Goal: Transaction & Acquisition: Purchase product/service

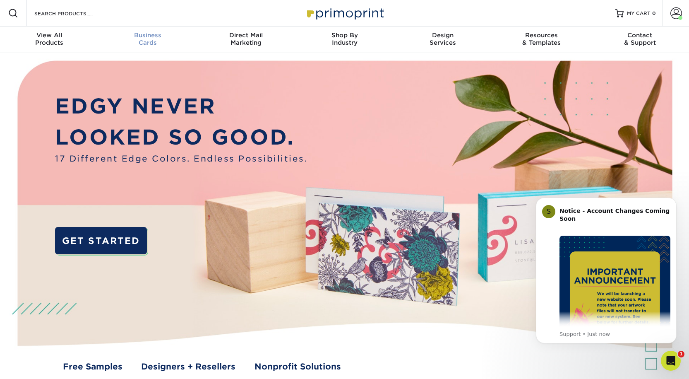
click at [141, 39] on span "Business" at bounding box center [148, 34] width 99 height 7
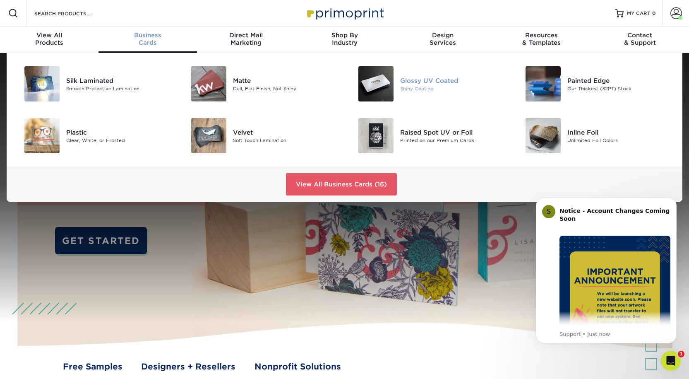
click at [410, 85] on div "Glossy UV Coated" at bounding box center [452, 80] width 105 height 9
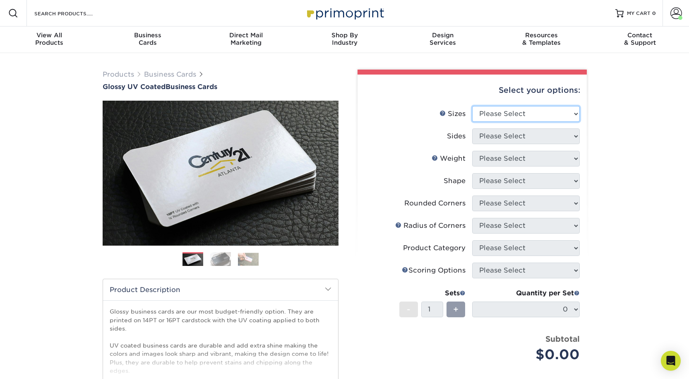
click at [505, 122] on select "Please Select 1.5" x 3.5" - Mini 1.75" x 3.5" - Mini 2" x 2" - Square 2" x 3" -…" at bounding box center [526, 114] width 108 height 16
select select "2.00x3.50"
click at [472, 119] on select "Please Select 1.5" x 3.5" - Mini 1.75" x 3.5" - Mini 2" x 2" - Square 2" x 3" -…" at bounding box center [526, 114] width 108 height 16
click at [487, 144] on select "Please Select Print Both Sides Print Front Only" at bounding box center [526, 136] width 108 height 16
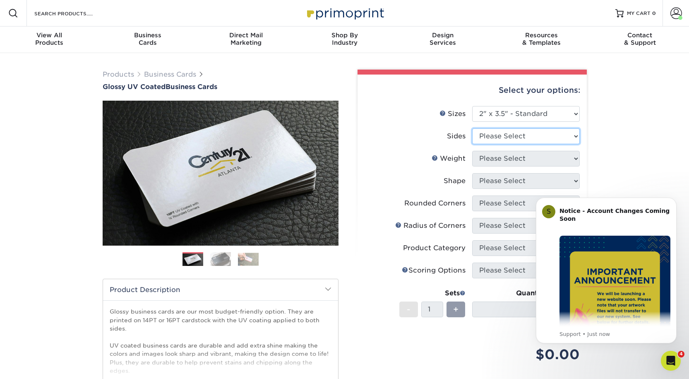
select select "13abbda7-1d64-4f25-8bb2-c179b224825d"
click at [472, 144] on select "Please Select Print Both Sides Print Front Only" at bounding box center [526, 136] width 108 height 16
click at [657, 275] on img "Message content" at bounding box center [615, 291] width 111 height 111
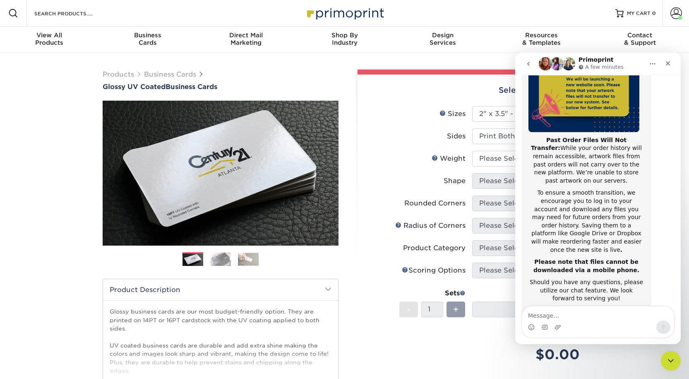
scroll to position [131, 0]
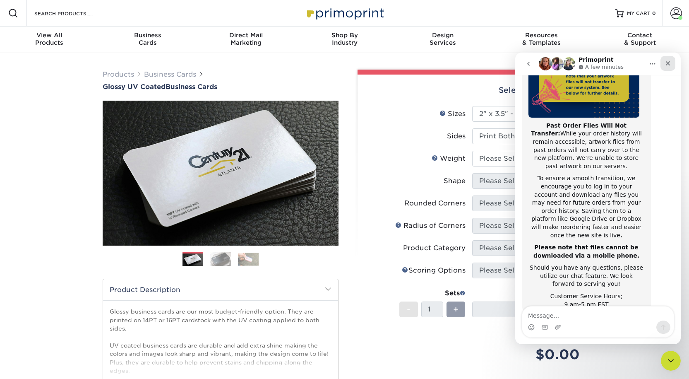
click at [668, 59] on div "Close" at bounding box center [668, 63] width 15 height 15
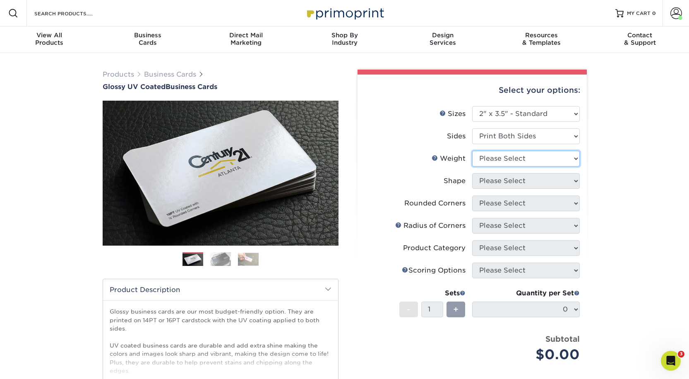
click at [501, 166] on select "Please Select 16PT 14PT" at bounding box center [526, 159] width 108 height 16
select select "16PT"
click at [472, 166] on select "Please Select 16PT 14PT" at bounding box center [526, 159] width 108 height 16
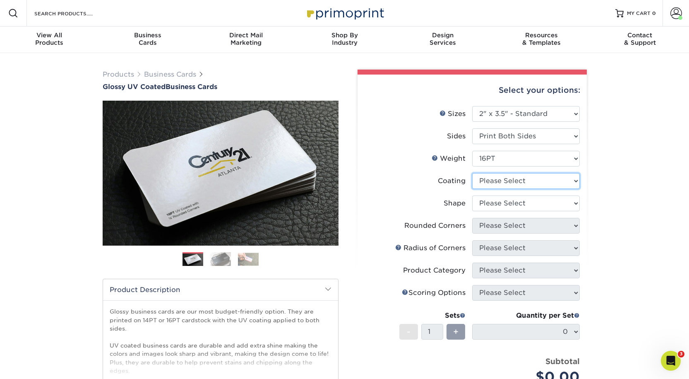
drag, startPoint x: 486, startPoint y: 205, endPoint x: 487, endPoint y: 211, distance: 6.2
click at [486, 189] on select at bounding box center [526, 181] width 108 height 16
select select "1e8116af-acfc-44b1-83dc-8181aa338834"
click at [472, 189] on select at bounding box center [526, 181] width 108 height 16
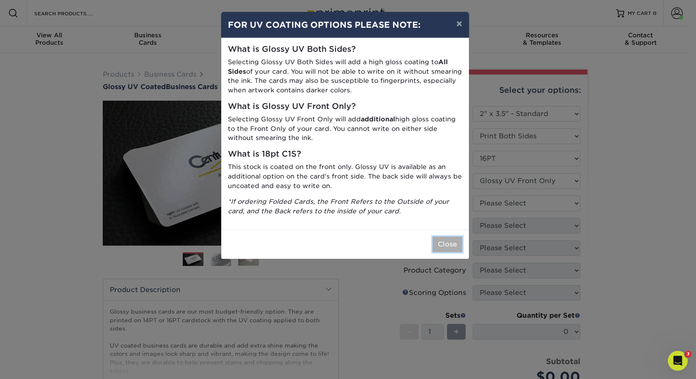
click at [440, 252] on button "Close" at bounding box center [447, 244] width 30 height 16
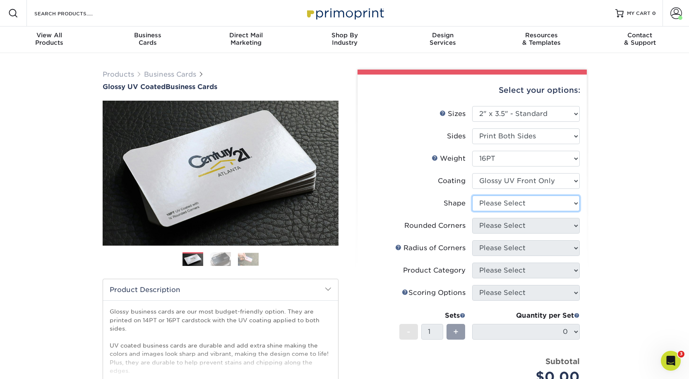
click at [489, 211] on select "Please Select Standard" at bounding box center [526, 203] width 108 height 16
select select "standard"
click at [472, 211] on select "Please Select Standard" at bounding box center [526, 203] width 108 height 16
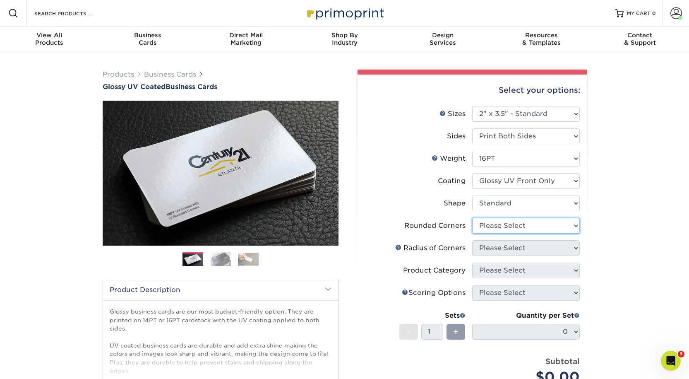
click at [488, 234] on select "Please Select Yes - Round 2 Corners Yes - Round 4 Corners No" at bounding box center [526, 226] width 108 height 16
select select "0"
click at [472, 234] on select "Please Select Yes - Round 2 Corners Yes - Round 4 Corners No" at bounding box center [526, 226] width 108 height 16
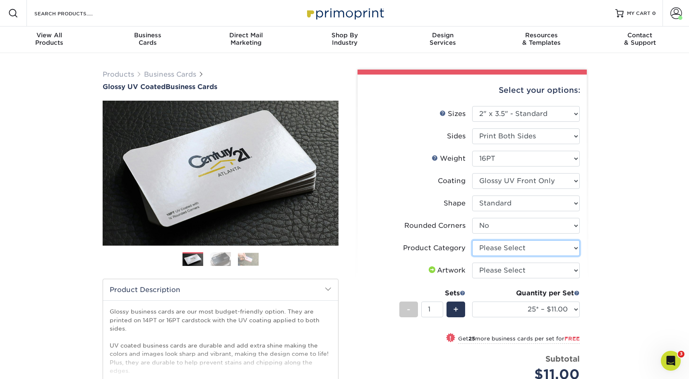
click at [495, 256] on select "Please Select Business Cards" at bounding box center [526, 248] width 108 height 16
select select "3b5148f1-0588-4f88-a218-97bcfdce65c1"
click at [472, 256] on select "Please Select Business Cards" at bounding box center [526, 248] width 108 height 16
click at [499, 278] on select "Please Select I will upload files I need a design - $100" at bounding box center [526, 271] width 108 height 16
select select "upload"
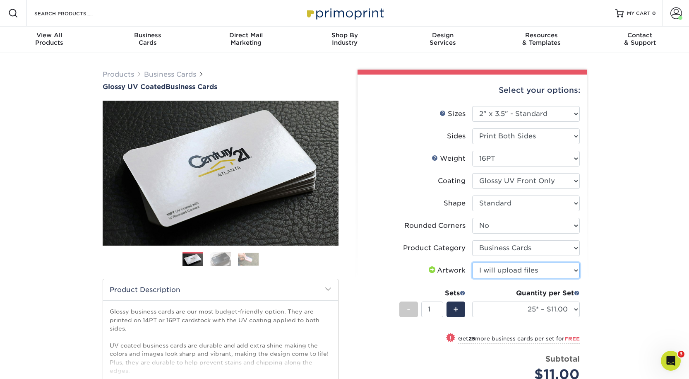
click at [472, 278] on select "Please Select I will upload files I need a design - $100" at bounding box center [526, 271] width 108 height 16
click at [519, 317] on select "25* – $11.00 50* – $11.00 100* – $11.00 250* – $20.00 500 – $39.00 1000 – $49.0…" at bounding box center [526, 309] width 108 height 16
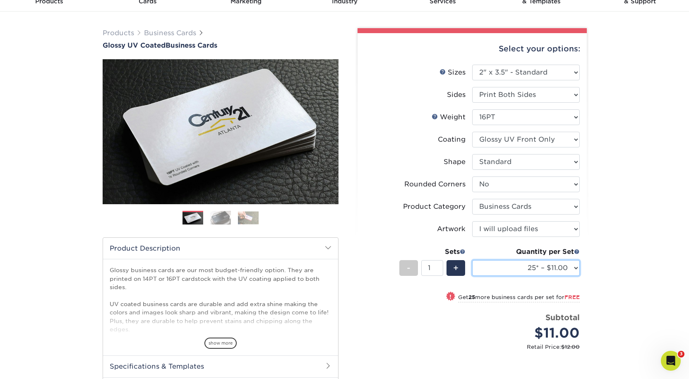
click at [524, 276] on select "25* – $11.00 50* – $11.00 100* – $11.00 250* – $20.00 500 – $39.00 1000 – $49.0…" at bounding box center [526, 268] width 108 height 16
select select "500 – $39.00"
click at [472, 276] on select "25* – $11.00 50* – $11.00 100* – $11.00 250* – $20.00 500 – $39.00 1000 – $49.0…" at bounding box center [526, 268] width 108 height 16
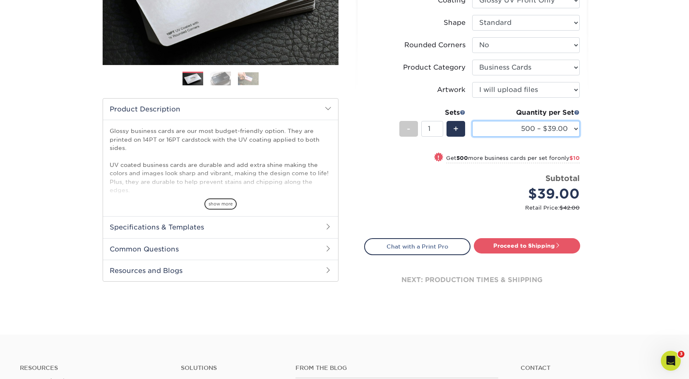
scroll to position [207, 0]
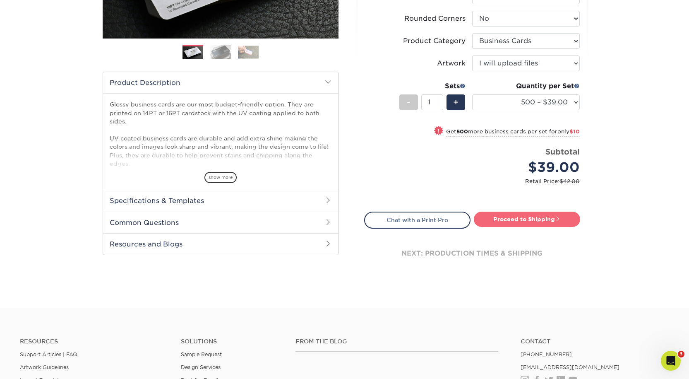
click at [514, 227] on link "Proceed to Shipping" at bounding box center [527, 219] width 106 height 15
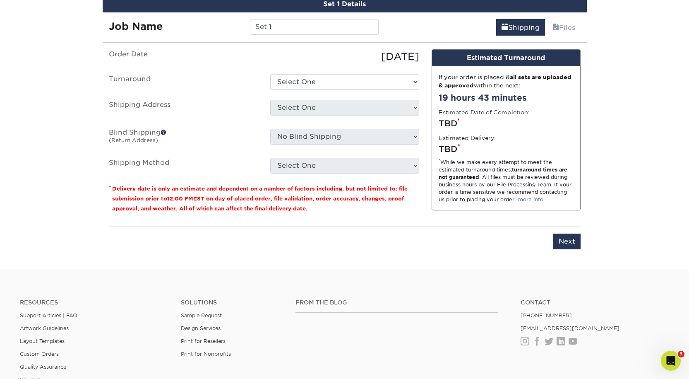
scroll to position [502, 0]
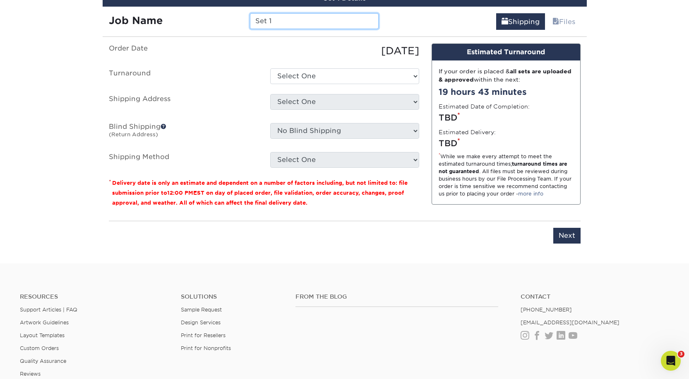
drag, startPoint x: 295, startPoint y: 58, endPoint x: 141, endPoint y: 62, distance: 154.1
click at [141, 29] on div "Job Name Set 1" at bounding box center [244, 21] width 283 height 16
type input "Shreejung Rai Spirebc: Business Cards"
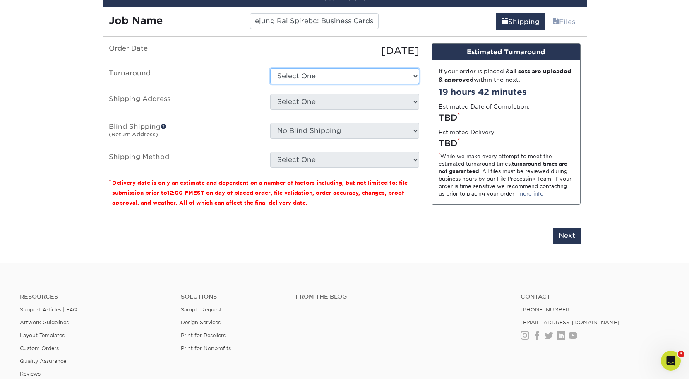
click at [293, 84] on select "Select One 2-4 Business Days 2 Day Next Business Day" at bounding box center [344, 76] width 149 height 16
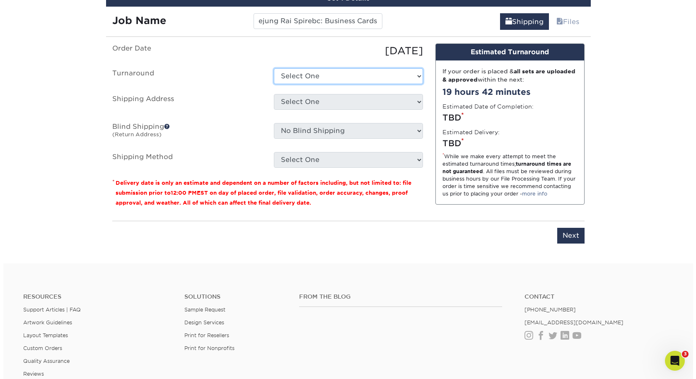
scroll to position [0, 0]
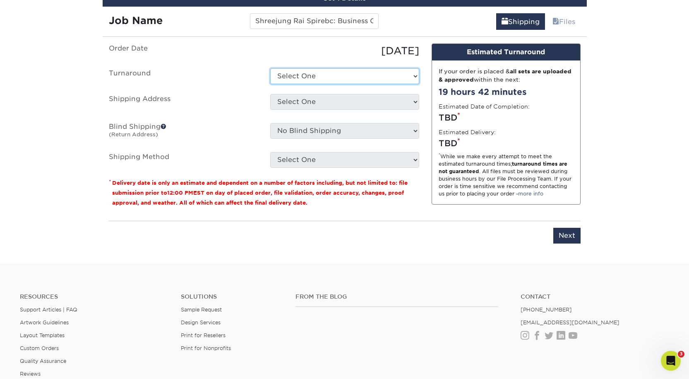
select select "f46196aa-5fb0-47d8-8df5-cbf0064acc97"
click at [270, 84] on select "Select One 2-4 Business Days 2 Day Next Business Day" at bounding box center [344, 76] width 149 height 16
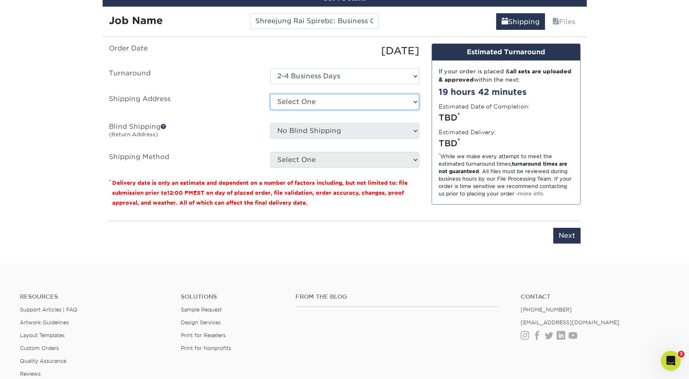
click at [293, 110] on select "Select One Aaron Pound: Home Alex Smith: Home Bishal Rai: Home Bree Madison Cas…" at bounding box center [344, 102] width 149 height 16
select select "newaddress"
click at [270, 110] on select "Select One Aaron Pound: Home Alex Smith: Home Bishal Rai: Home Bree Madison Cas…" at bounding box center [344, 102] width 149 height 16
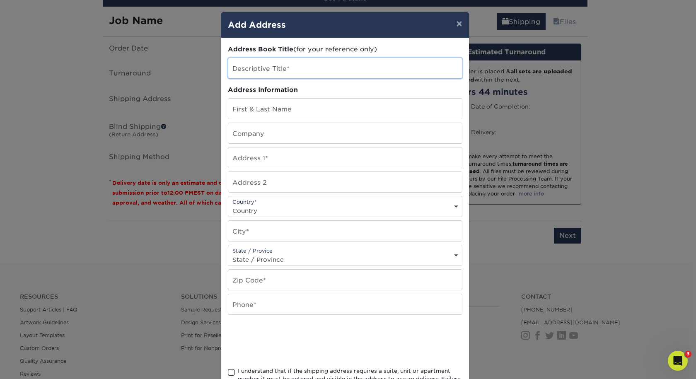
click at [245, 77] on input "text" at bounding box center [345, 68] width 234 height 20
click at [296, 78] on input "Shreejung Rai" at bounding box center [345, 68] width 234 height 20
type input "Shreejung Rai: Home"
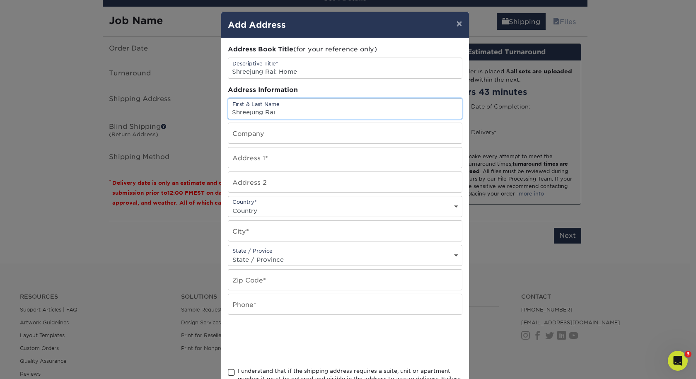
type input "Shreejung Rai"
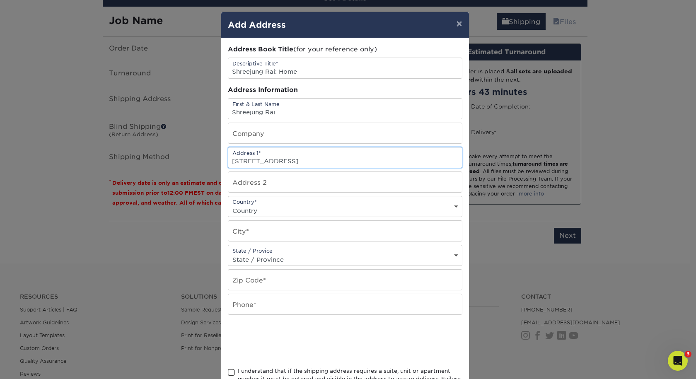
type input "[STREET_ADDRESS]"
type input "Apt 212"
select select "US"
type input "Chicago"
select select "IL"
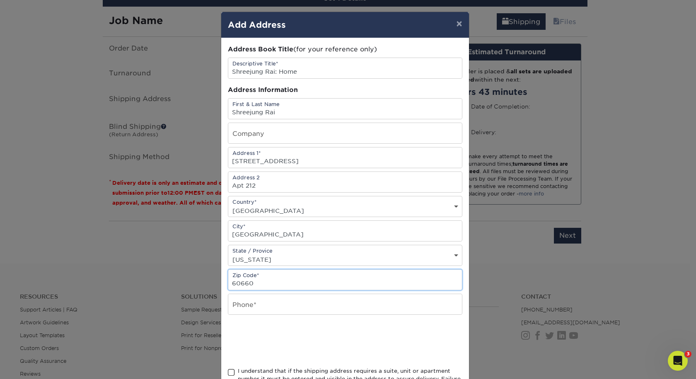
type input "60660"
type input "5206034645"
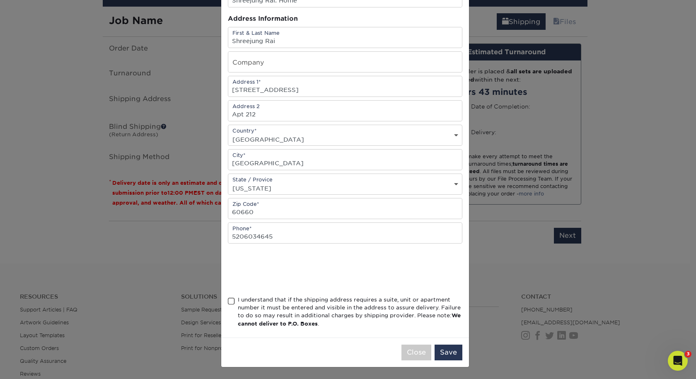
click at [228, 297] on span at bounding box center [231, 301] width 7 height 8
click at [0, 0] on input "I understand that if the shipping address requires a suite, unit or apartment n…" at bounding box center [0, 0] width 0 height 0
click at [434, 348] on button "Save" at bounding box center [448, 353] width 28 height 16
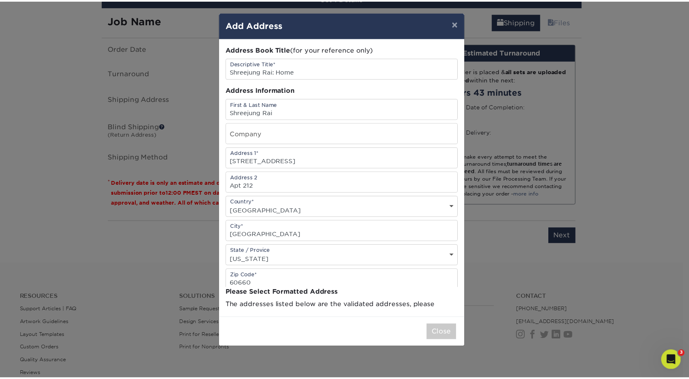
scroll to position [0, 0]
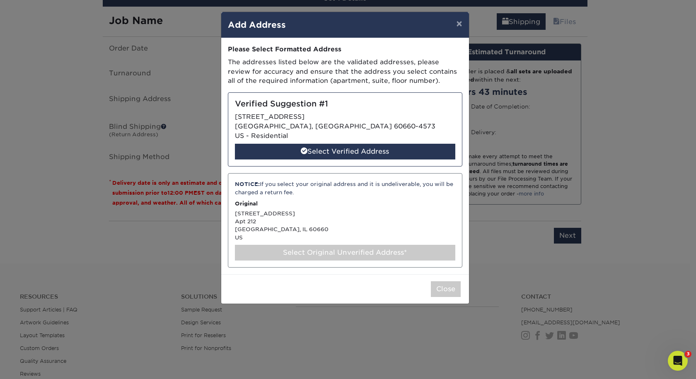
click at [332, 260] on div "Select Original Unverified Address*" at bounding box center [345, 253] width 220 height 16
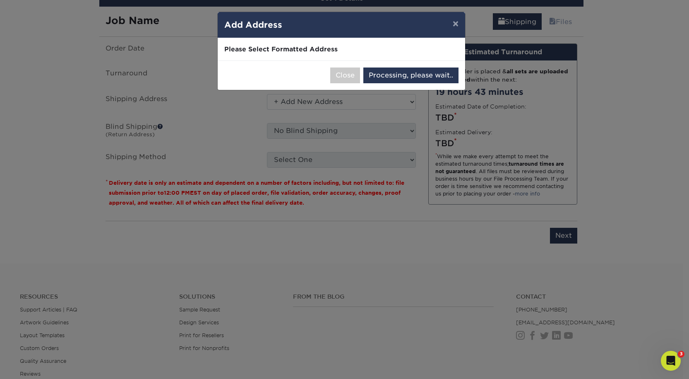
select select "285238"
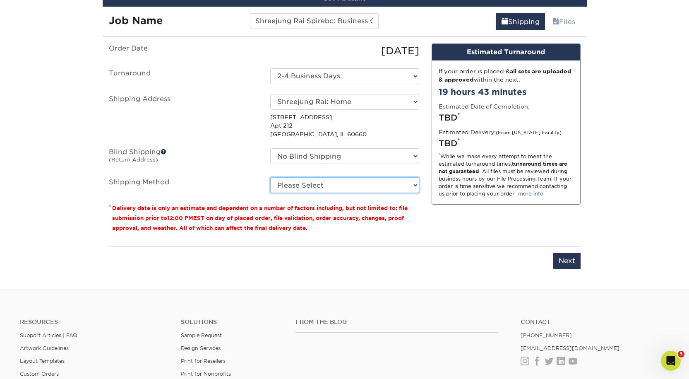
click at [317, 193] on select "Please Select Ground Shipping (+$8.96) 3 Day Shipping Service (+$20.04) 2 Day A…" at bounding box center [344, 185] width 149 height 16
select select "03"
click at [270, 193] on select "Please Select Ground Shipping (+$8.96) 3 Day Shipping Service (+$20.04) 2 Day A…" at bounding box center [344, 185] width 149 height 16
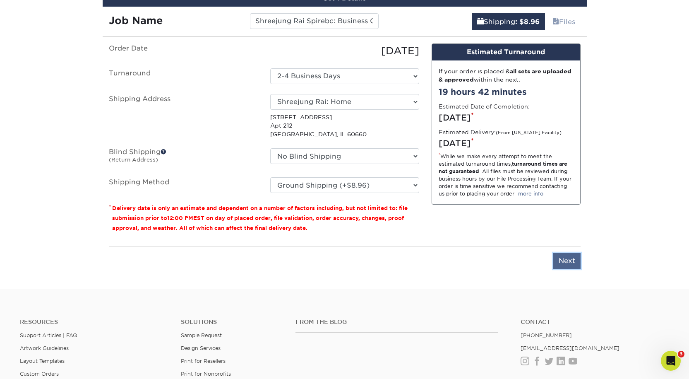
click at [569, 269] on input "Next" at bounding box center [567, 261] width 27 height 16
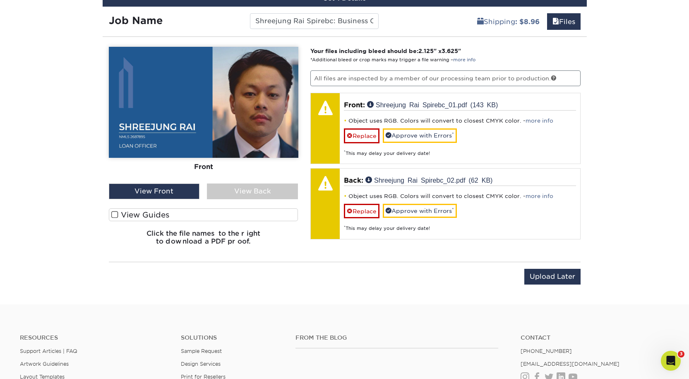
click at [266, 199] on div "View Back" at bounding box center [252, 191] width 91 height 16
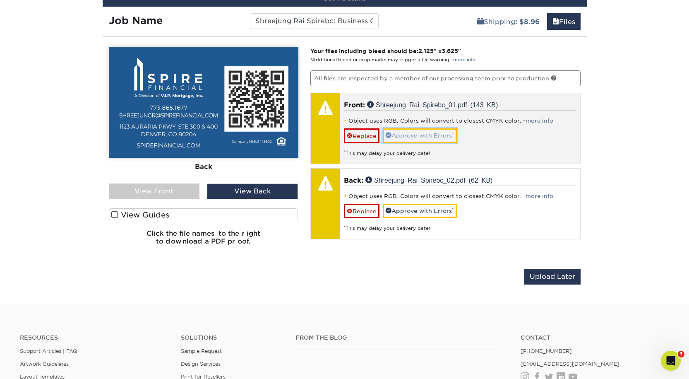
click at [429, 142] on link "Approve with Errors *" at bounding box center [420, 135] width 74 height 14
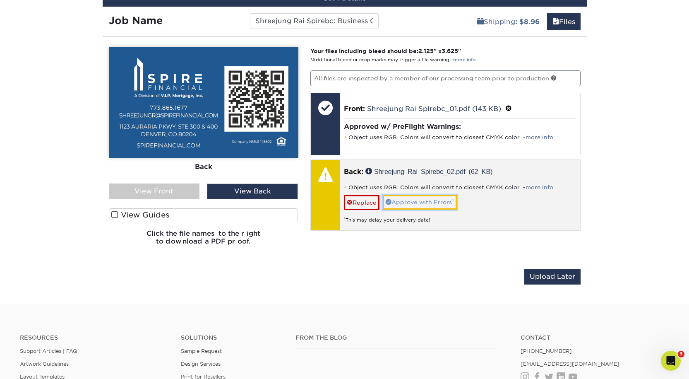
click at [423, 209] on link "Approve with Errors *" at bounding box center [420, 202] width 74 height 14
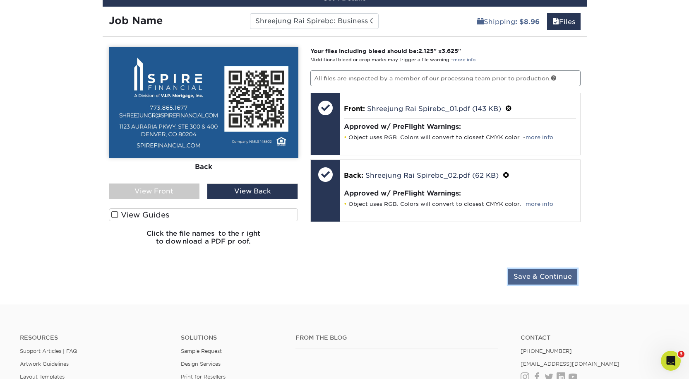
click at [537, 284] on input "Save & Continue" at bounding box center [543, 277] width 69 height 16
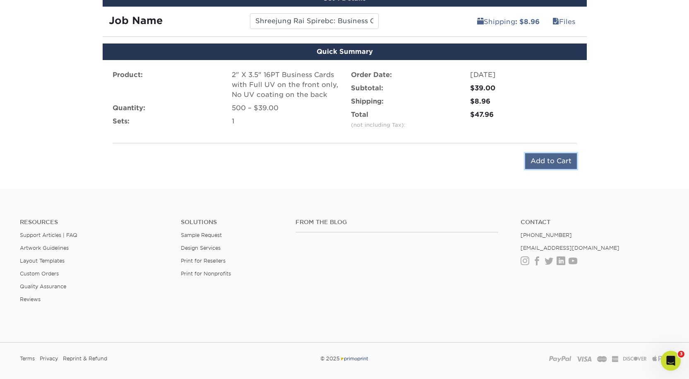
click at [532, 169] on input "Add to Cart" at bounding box center [551, 161] width 52 height 16
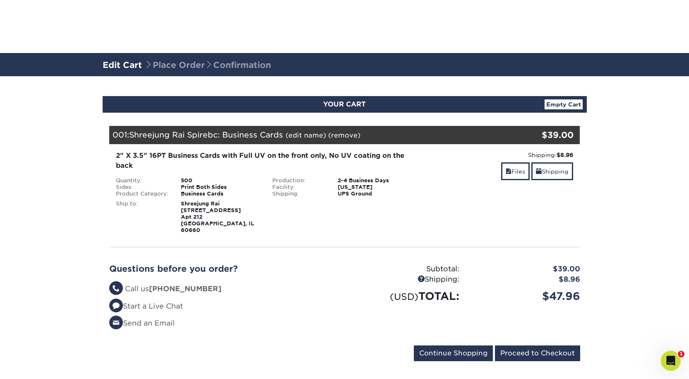
scroll to position [248, 0]
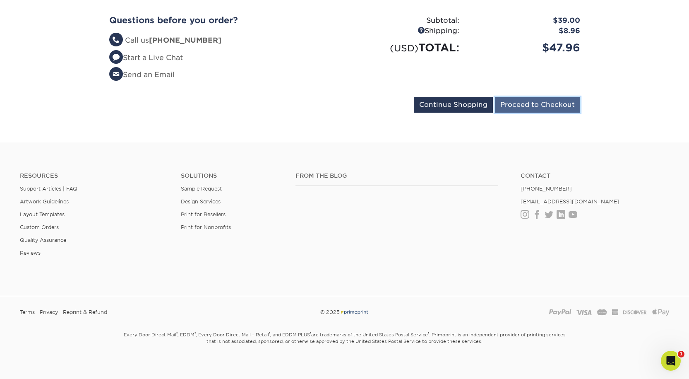
click at [533, 113] on input "Proceed to Checkout" at bounding box center [537, 105] width 85 height 16
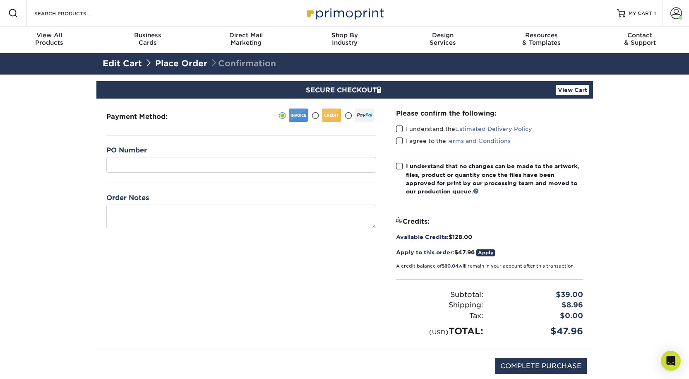
drag, startPoint x: 400, startPoint y: 145, endPoint x: 400, endPoint y: 160, distance: 15.3
click at [400, 133] on span at bounding box center [399, 129] width 7 height 8
click at [0, 0] on input "I understand the Estimated Delivery Policy" at bounding box center [0, 0] width 0 height 0
click at [400, 145] on span at bounding box center [399, 141] width 7 height 8
click at [0, 0] on input "I agree to the Terms and Conditions" at bounding box center [0, 0] width 0 height 0
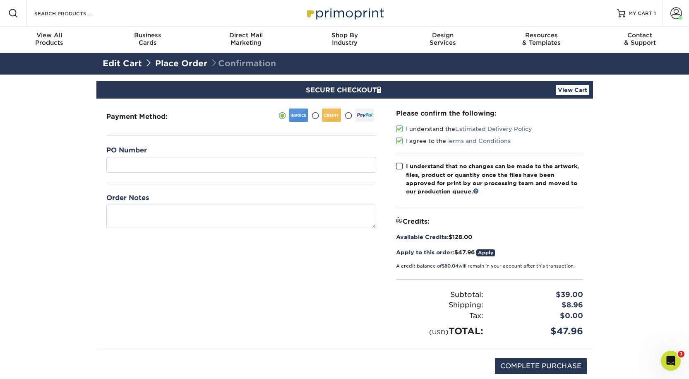
click at [400, 170] on span at bounding box center [399, 166] width 7 height 8
click at [0, 0] on input "I understand that no changes can be made to the artwork, files, product or quan…" at bounding box center [0, 0] width 0 height 0
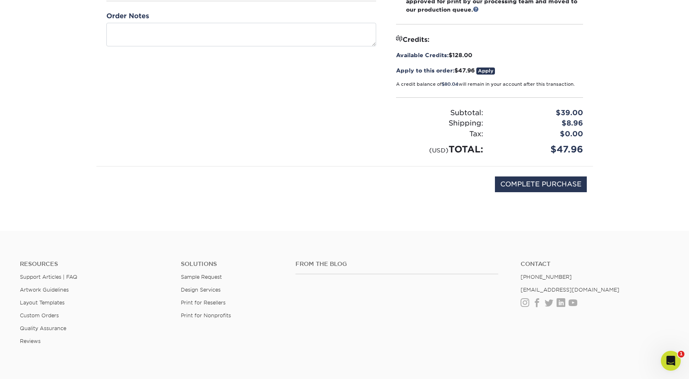
scroll to position [207, 0]
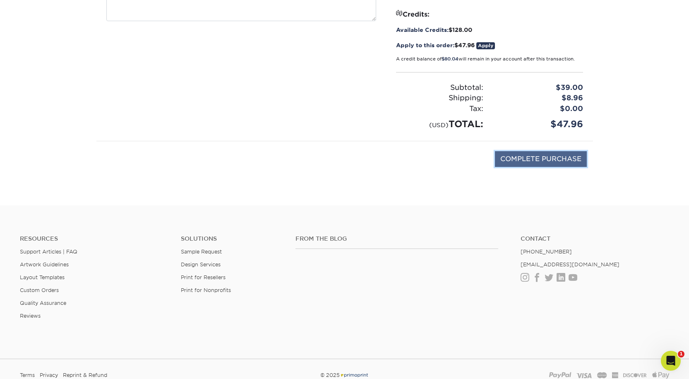
click at [531, 167] on input "COMPLETE PURCHASE" at bounding box center [541, 159] width 92 height 16
type input "PROCESSING, PLEASE WAIT..."
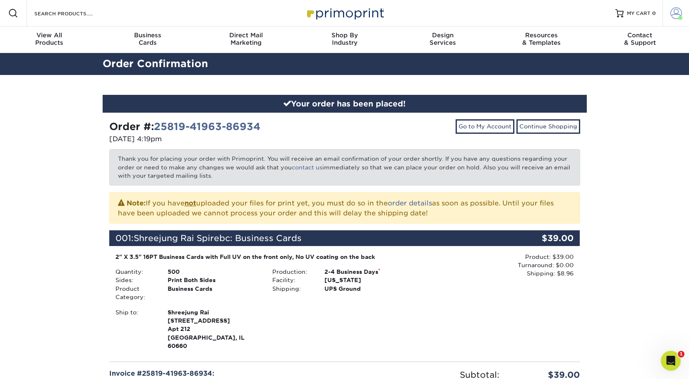
click at [675, 11] on span at bounding box center [677, 13] width 12 height 12
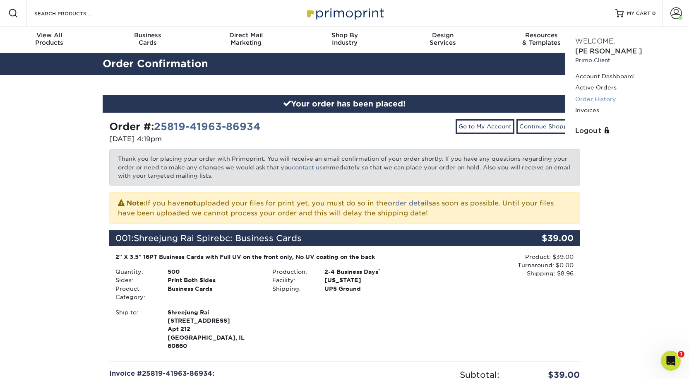
click at [595, 100] on link "Order History" at bounding box center [628, 99] width 104 height 11
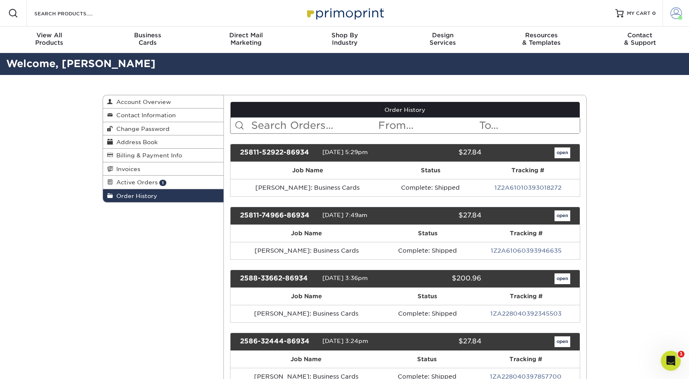
click at [672, 15] on span at bounding box center [677, 13] width 12 height 12
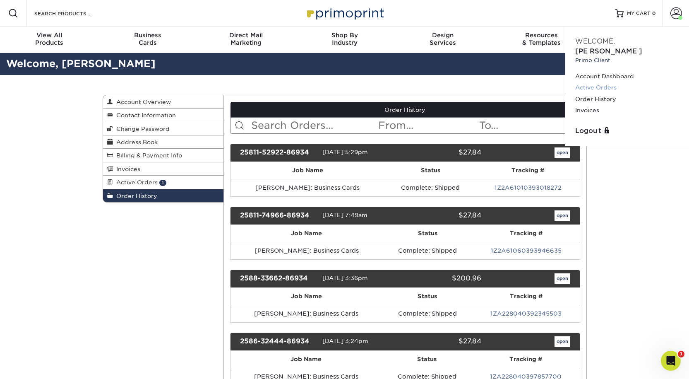
click at [603, 85] on link "Active Orders" at bounding box center [628, 87] width 104 height 11
